Goal: Find specific page/section: Find specific page/section

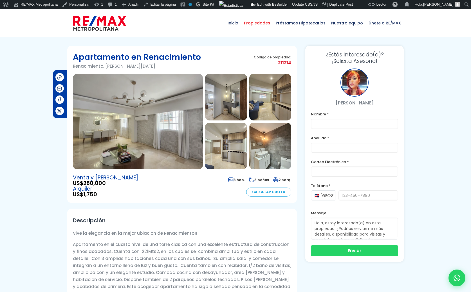
click at [260, 25] on span "Propiedades" at bounding box center [257, 23] width 32 height 17
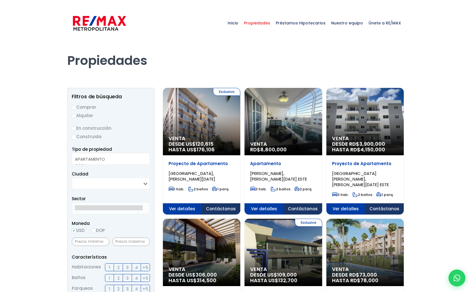
select select
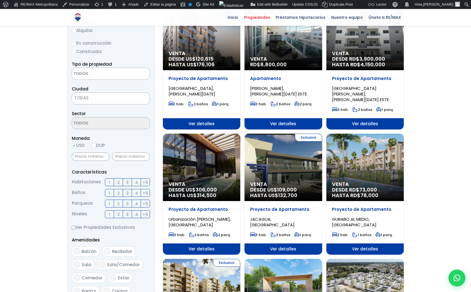
scroll to position [85, 0]
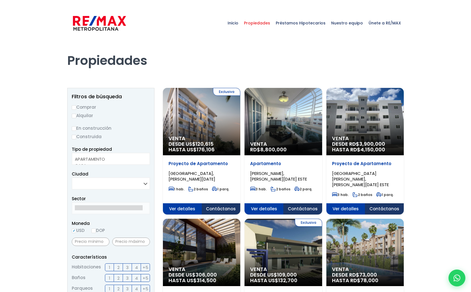
select select
